Goal: Task Accomplishment & Management: Complete application form

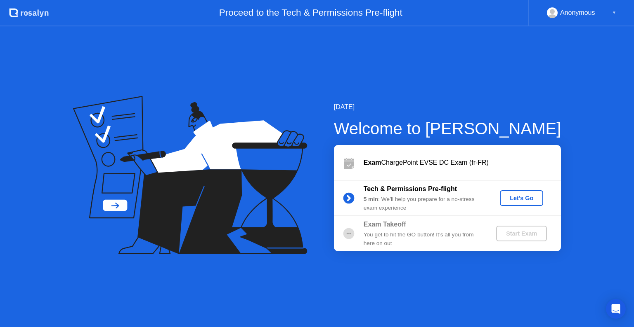
click at [518, 199] on div "Let's Go" at bounding box center [521, 198] width 37 height 7
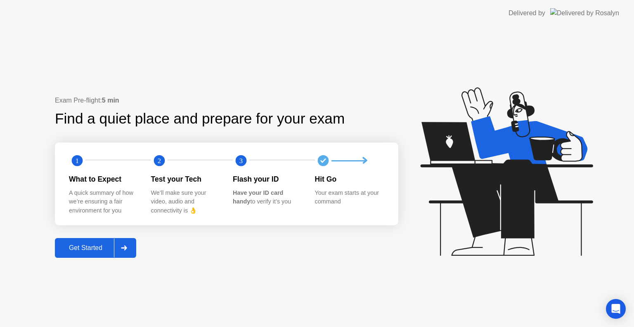
click at [90, 247] on div "Get Started" at bounding box center [85, 248] width 57 height 7
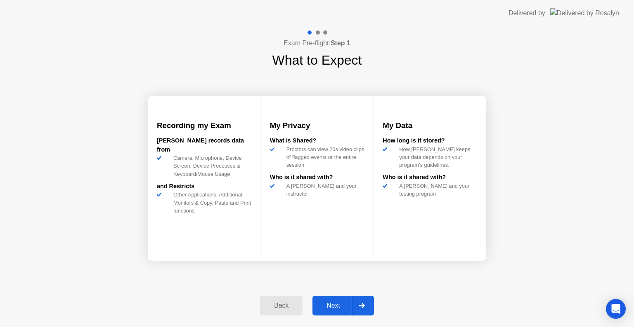
click at [330, 303] on div "Next" at bounding box center [333, 305] width 37 height 7
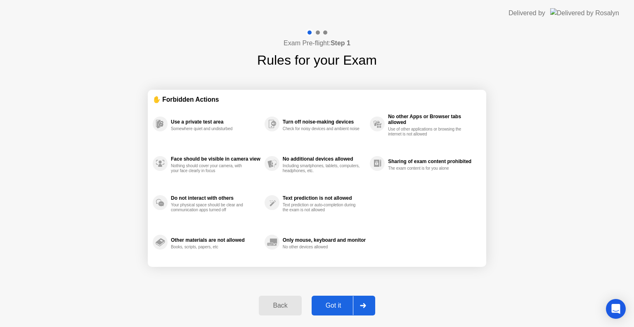
click at [332, 302] on div "Got it" at bounding box center [333, 305] width 39 height 7
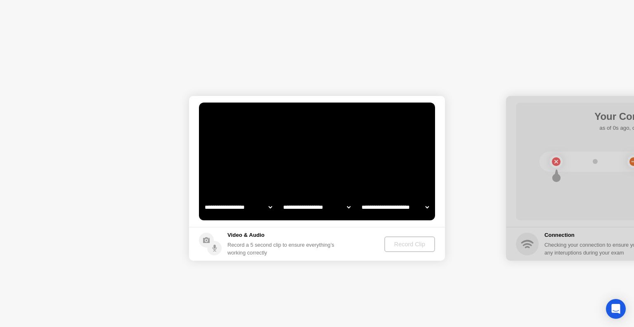
select select "**********"
select select "*******"
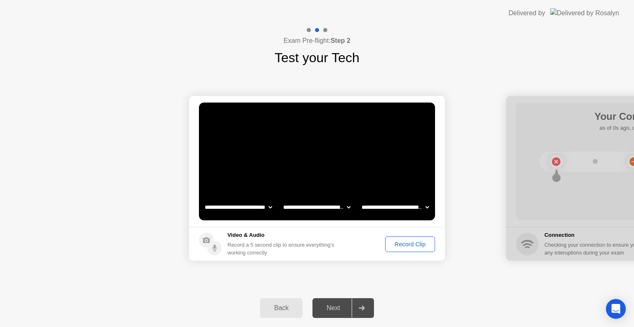
click at [402, 244] on div "Record Clip" at bounding box center [410, 244] width 44 height 7
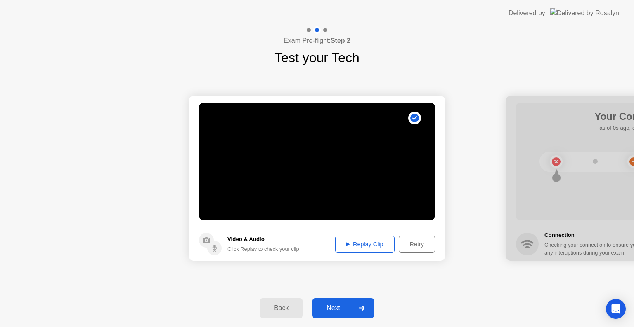
click at [378, 244] on div "Replay Clip" at bounding box center [365, 244] width 54 height 7
click at [413, 244] on div "Retry" at bounding box center [416, 244] width 31 height 7
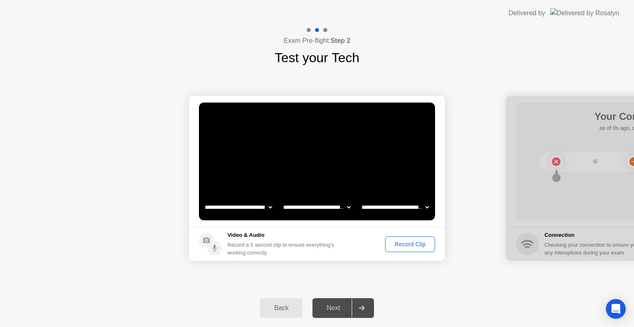
click at [412, 244] on div "Record Clip" at bounding box center [410, 244] width 44 height 7
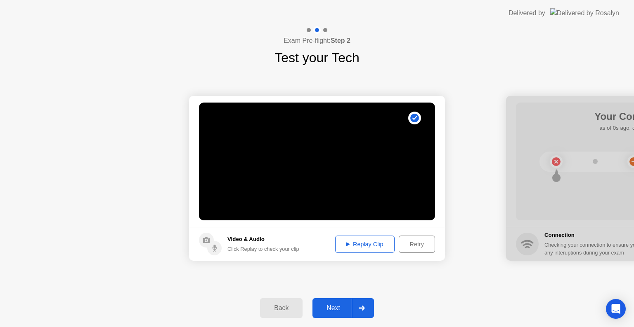
click at [341, 306] on div "Next" at bounding box center [333, 308] width 37 height 7
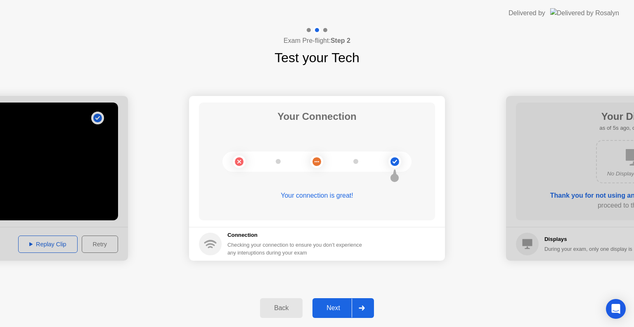
click at [396, 160] on icon at bounding box center [394, 162] width 5 height 4
click at [332, 306] on div "Next" at bounding box center [333, 308] width 37 height 7
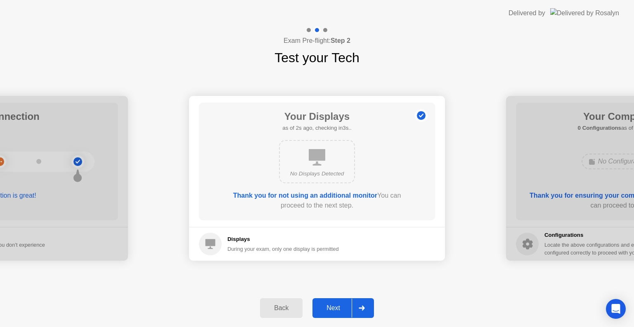
click at [335, 307] on div "Next" at bounding box center [333, 308] width 37 height 7
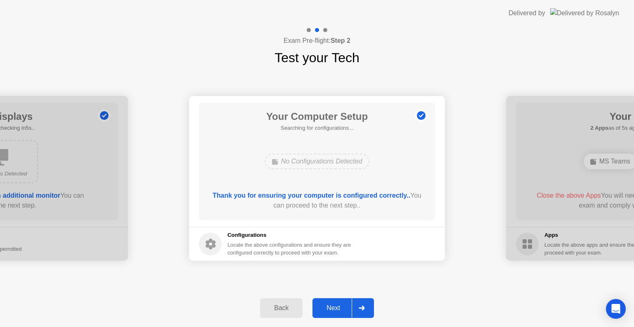
click at [335, 307] on div "Next" at bounding box center [333, 308] width 37 height 7
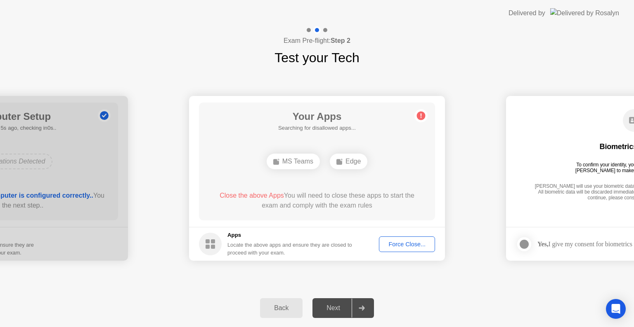
click at [399, 243] on div "Force Close..." at bounding box center [407, 244] width 50 height 7
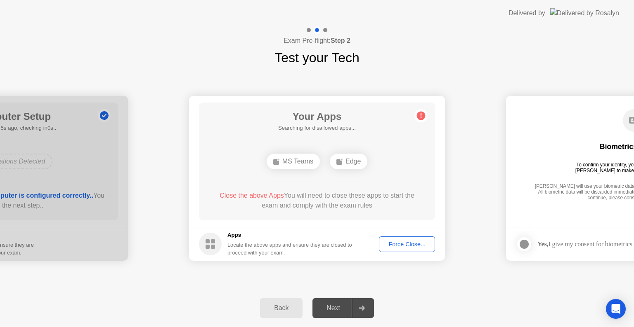
click at [335, 163] on div "Edge" at bounding box center [316, 162] width 189 height 22
drag, startPoint x: 317, startPoint y: 158, endPoint x: 326, endPoint y: 176, distance: 19.9
click at [317, 159] on div "Edge" at bounding box center [317, 162] width 38 height 16
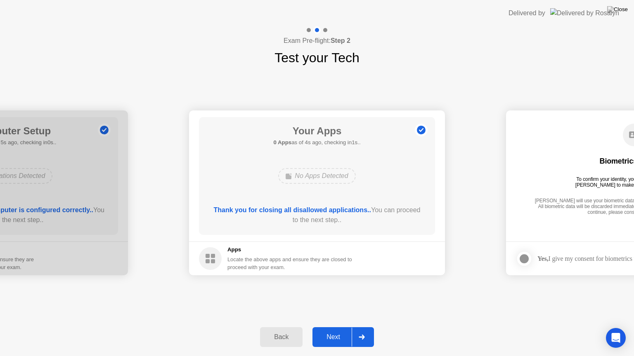
click at [343, 327] on div "Next" at bounding box center [333, 337] width 37 height 7
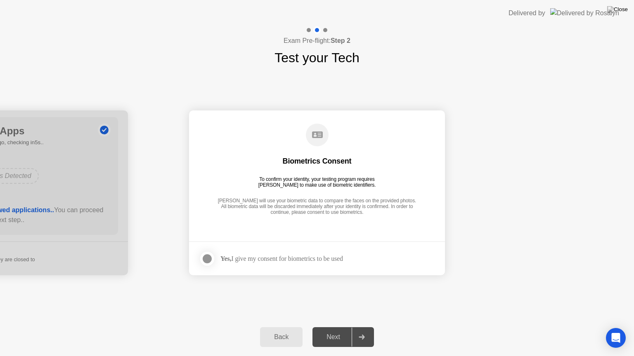
click at [210, 257] on div at bounding box center [207, 259] width 10 height 10
click at [340, 327] on div "Next" at bounding box center [333, 337] width 37 height 7
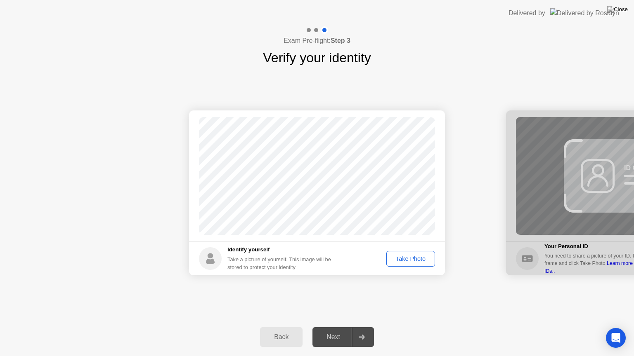
click at [410, 259] on div "Take Photo" at bounding box center [410, 259] width 43 height 7
click at [340, 327] on div "Next" at bounding box center [333, 337] width 37 height 7
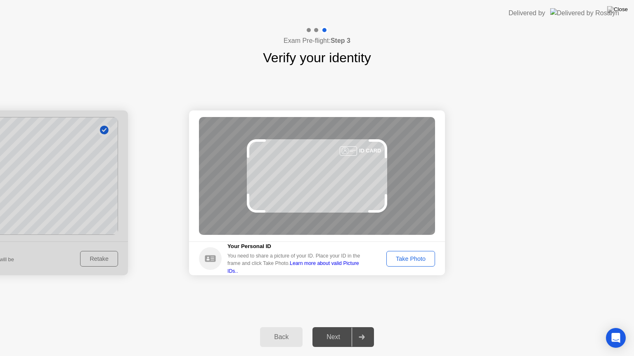
click at [352, 267] on link "Learn more about valid Picture IDs.." at bounding box center [293, 267] width 132 height 13
click at [339, 327] on div "Next" at bounding box center [333, 337] width 37 height 7
click at [365, 327] on div at bounding box center [361, 337] width 20 height 19
click at [285, 327] on div "Back" at bounding box center [281, 337] width 38 height 7
